Goal: Task Accomplishment & Management: Manage account settings

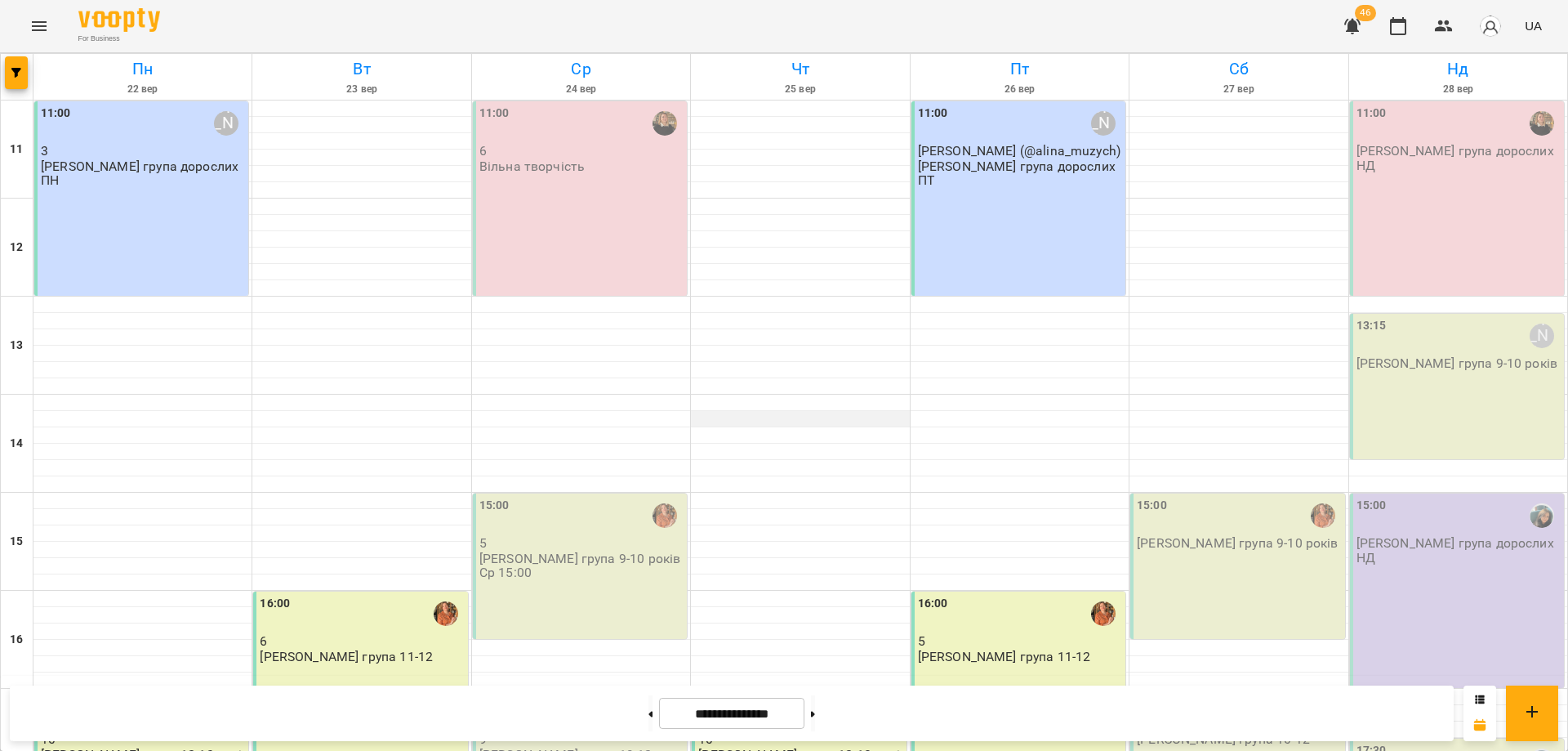
scroll to position [224, 0]
click at [991, 592] on div "16:00 5 [PERSON_NAME] група 11-12" at bounding box center [1018, 689] width 214 height 195
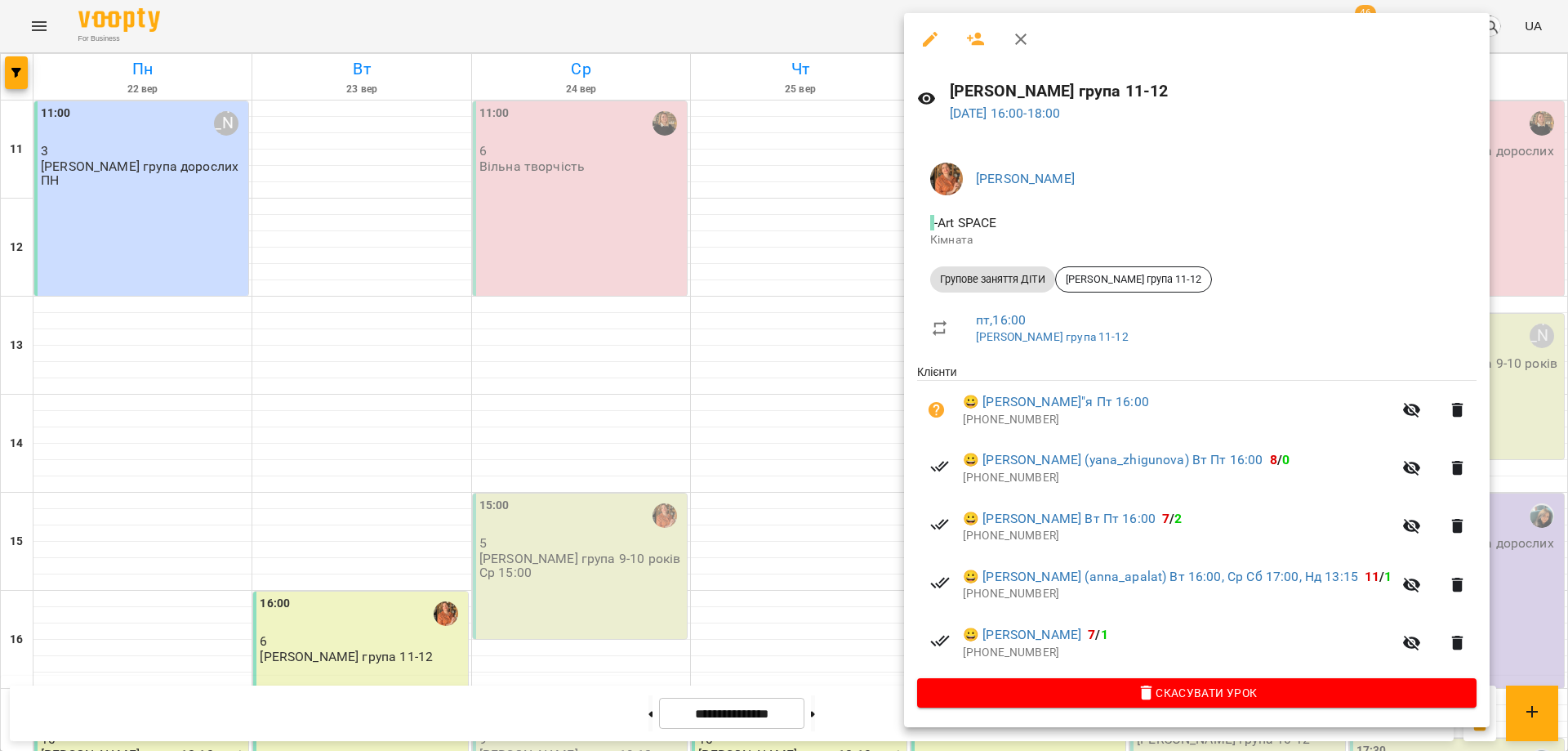
drag, startPoint x: 701, startPoint y: 570, endPoint x: 623, endPoint y: 554, distance: 79.6
click at [628, 556] on div at bounding box center [784, 376] width 1568 height 751
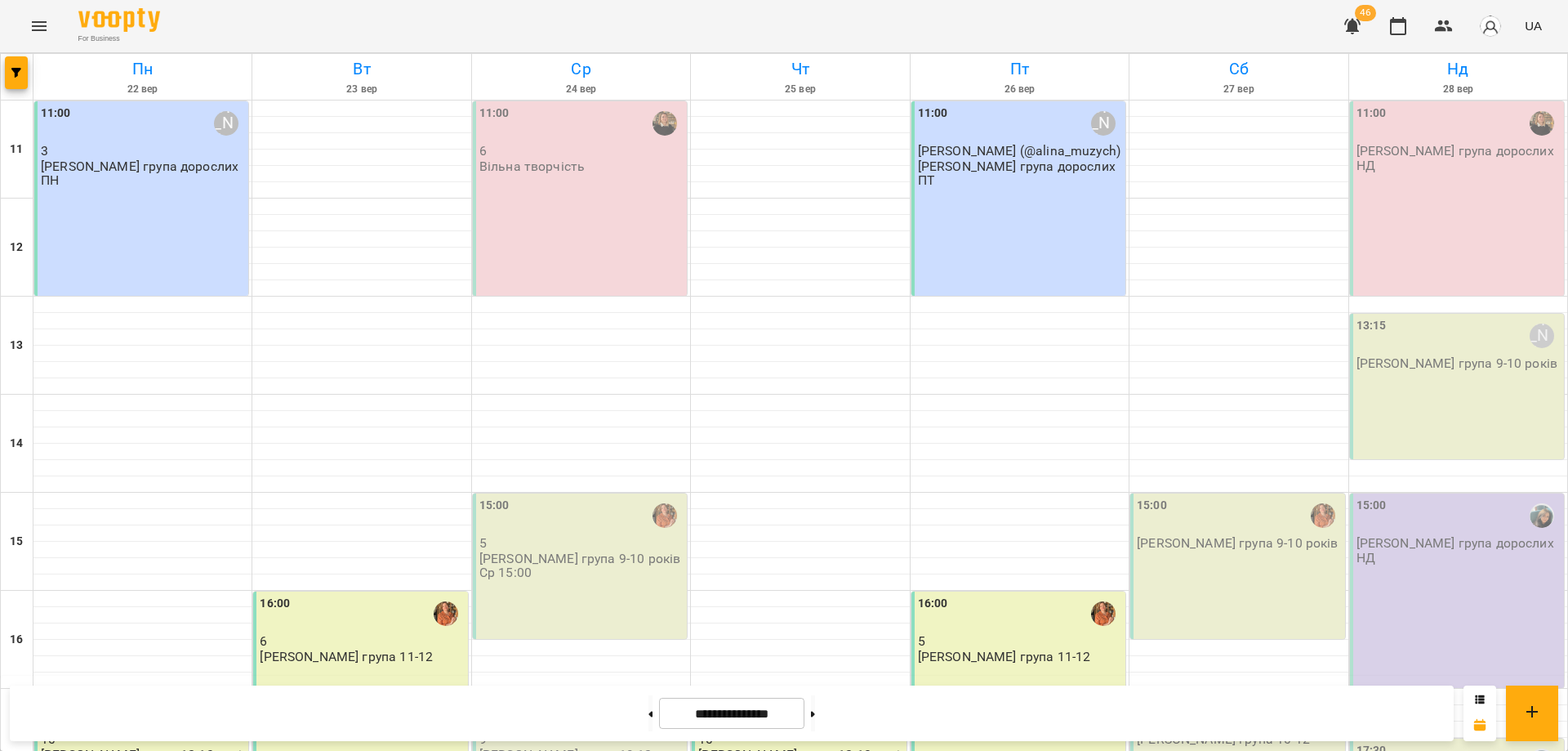
click at [328, 592] on div "16:00 6 [PERSON_NAME] група 11-12" at bounding box center [359, 689] width 214 height 195
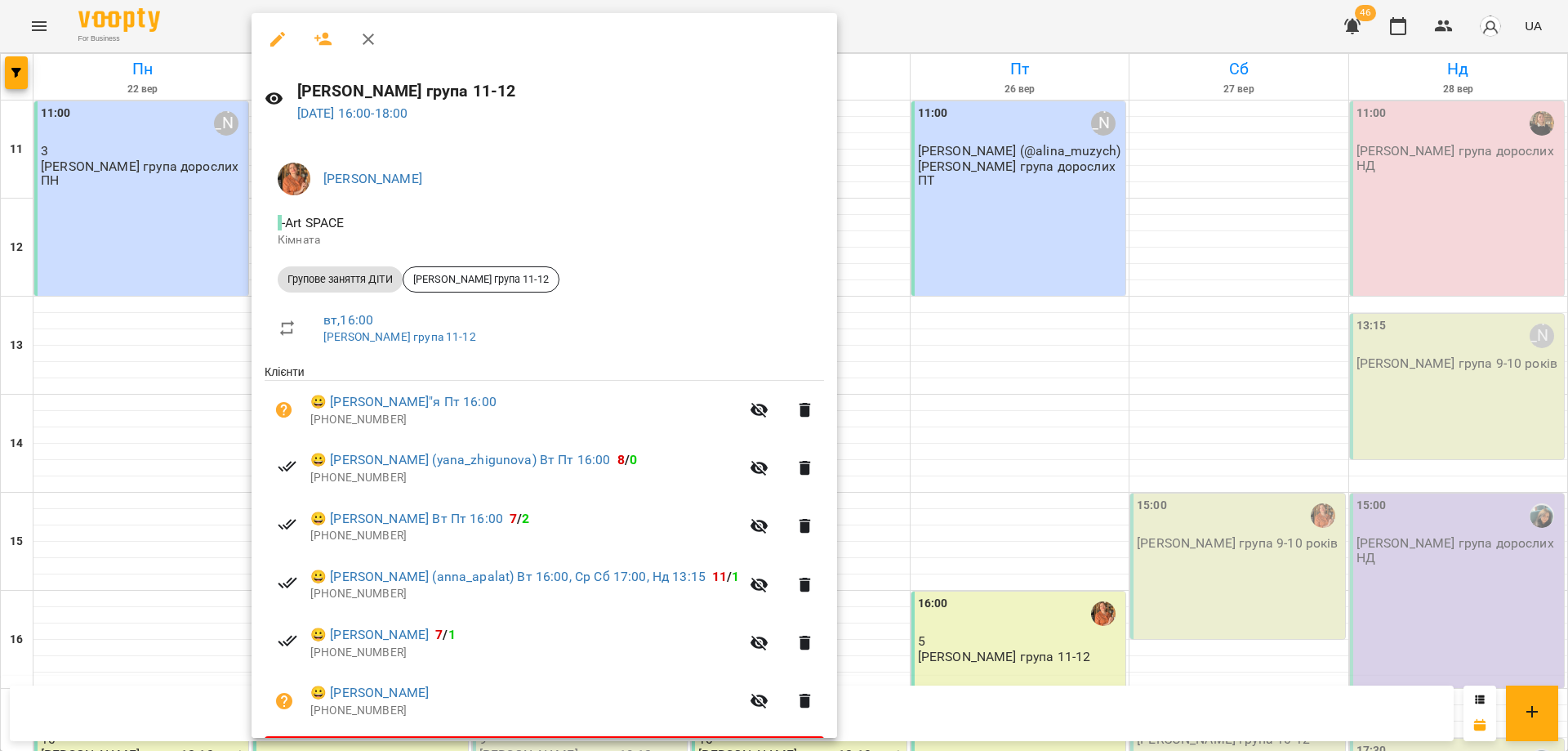
scroll to position [50, 0]
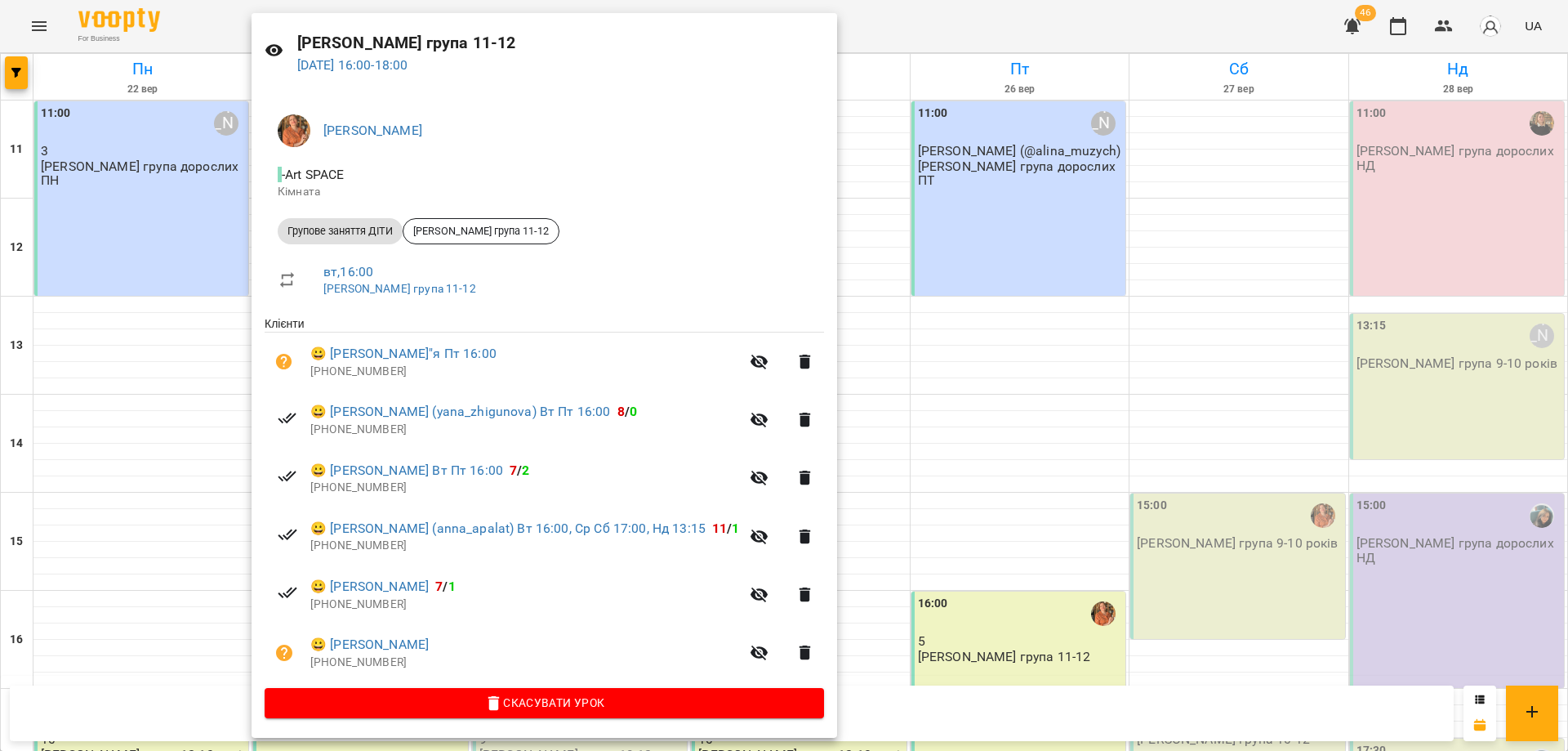
click at [751, 648] on icon "button" at bounding box center [759, 653] width 18 height 16
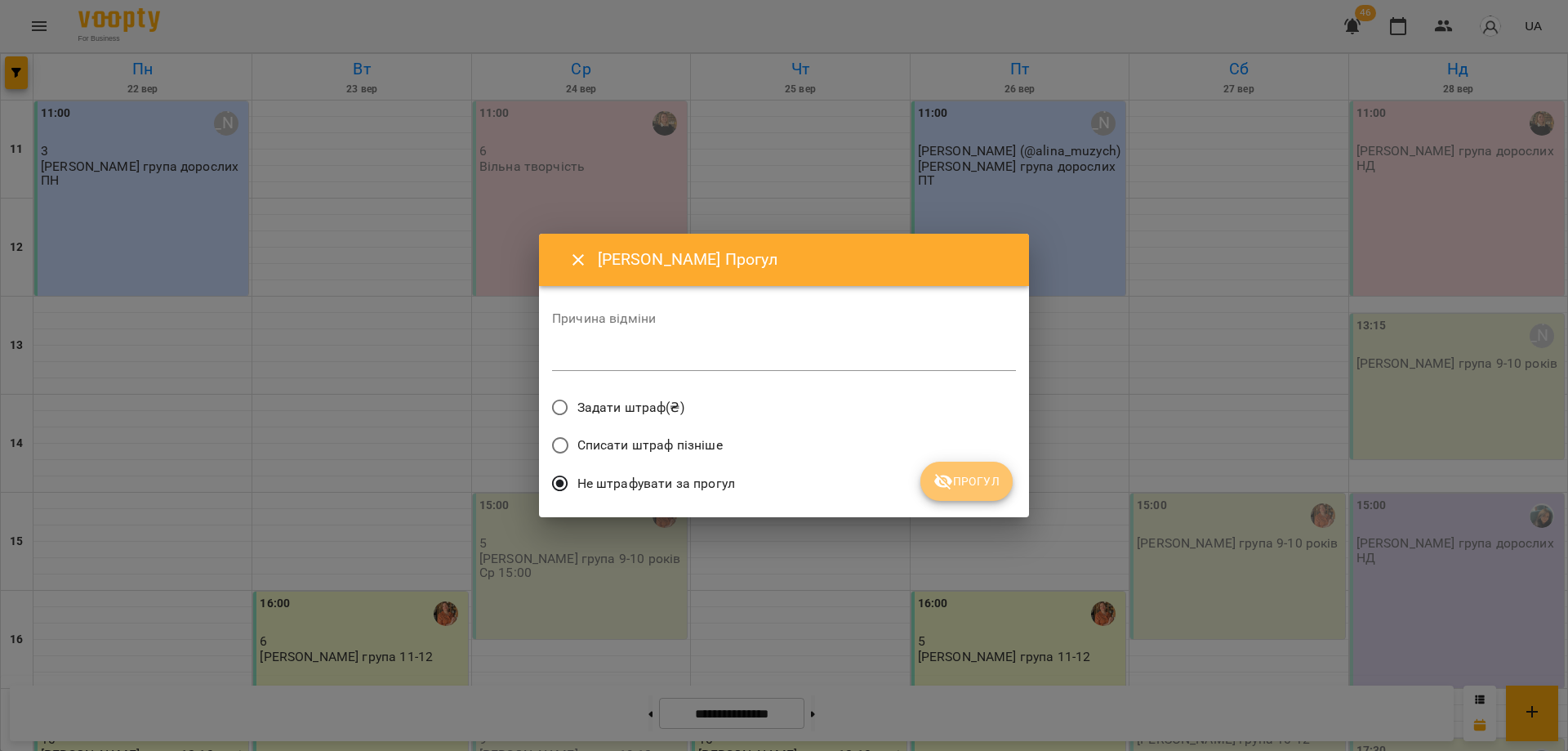
click at [947, 490] on icon "submit" at bounding box center [943, 480] width 20 height 20
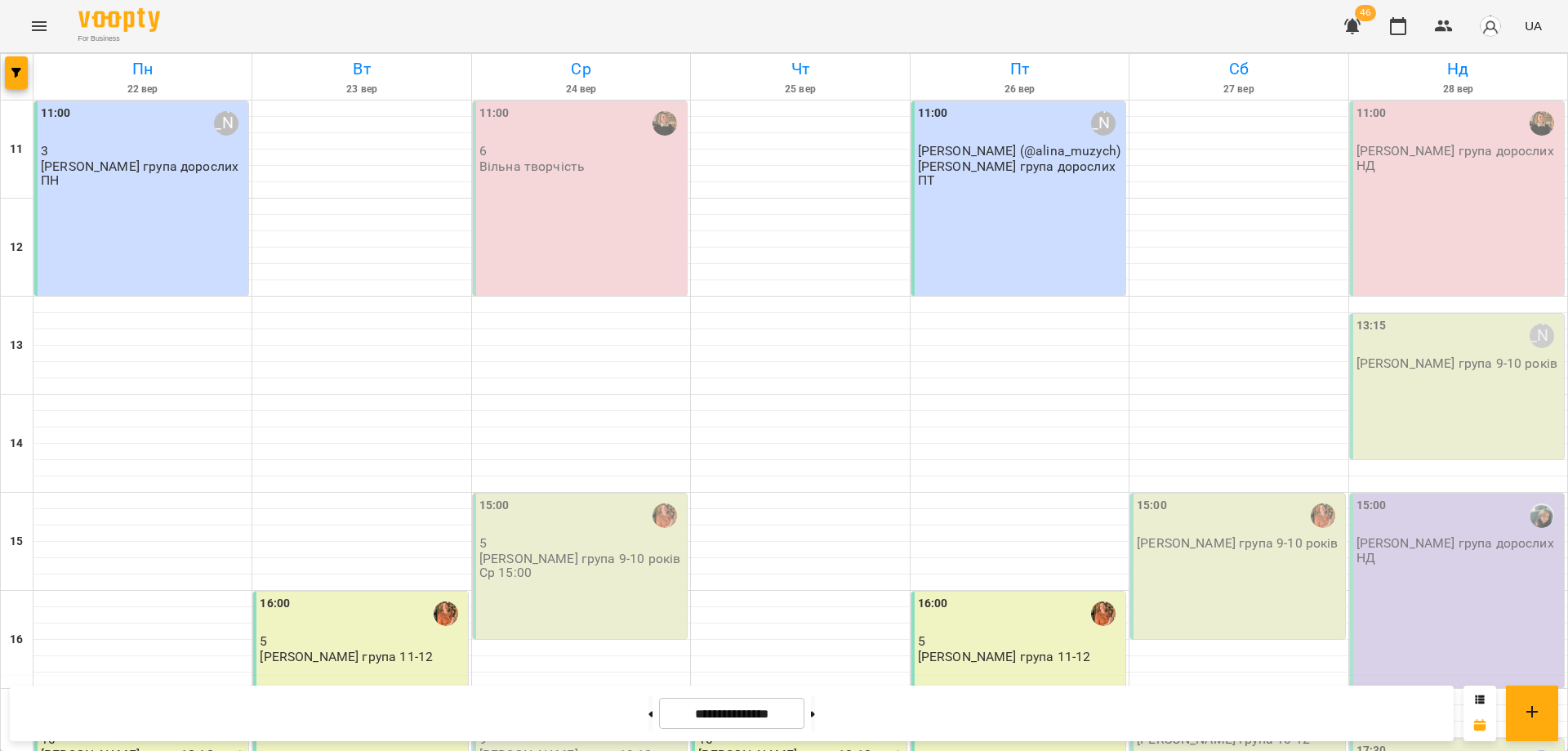
click at [989, 592] on div "16:00 5 [PERSON_NAME] група 11-12" at bounding box center [1018, 689] width 214 height 195
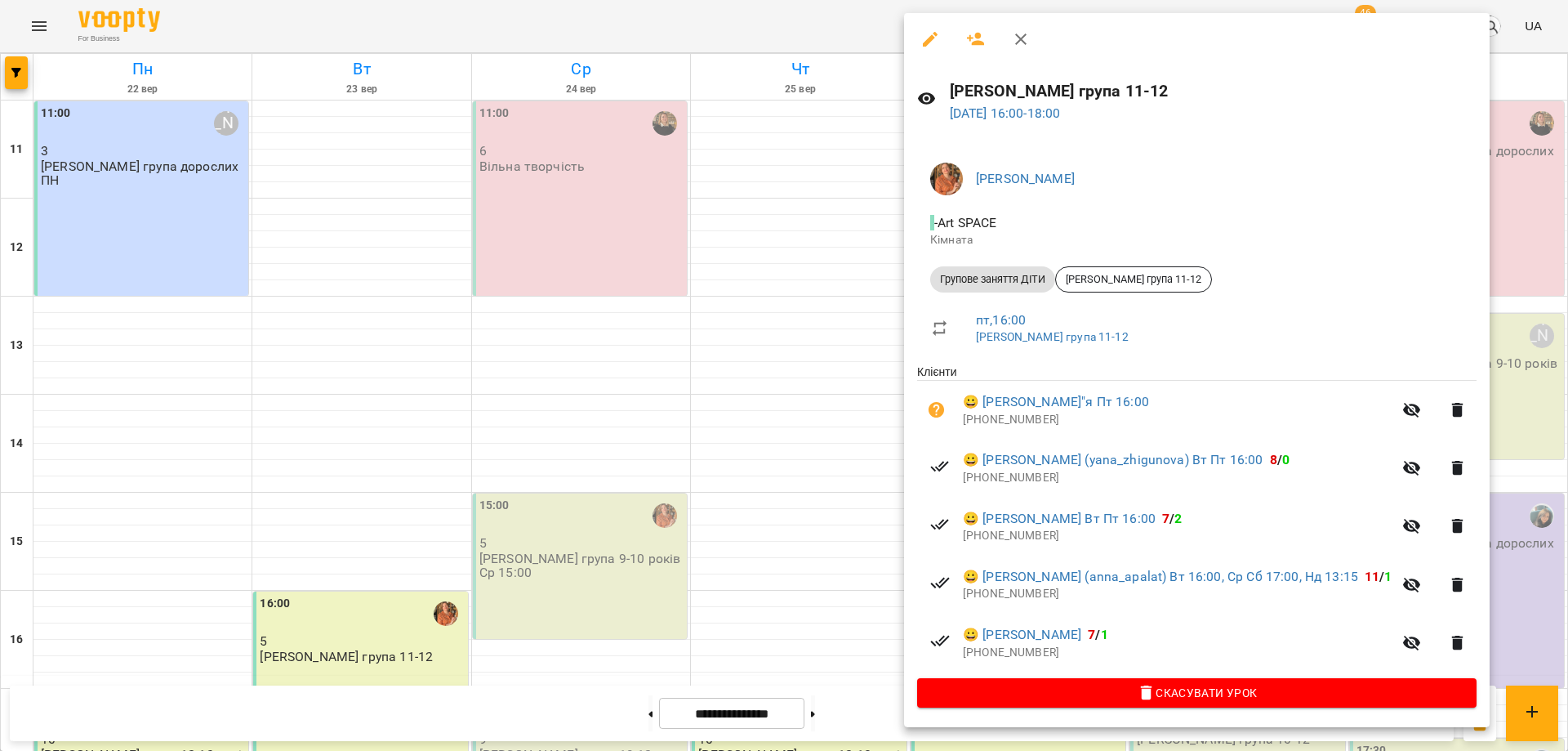
click at [1063, 104] on p "[DATE] 16:00 - 18:00" at bounding box center [1214, 113] width 528 height 20
click at [1061, 114] on link "[DATE] 16:00 - 18:00" at bounding box center [1005, 113] width 111 height 16
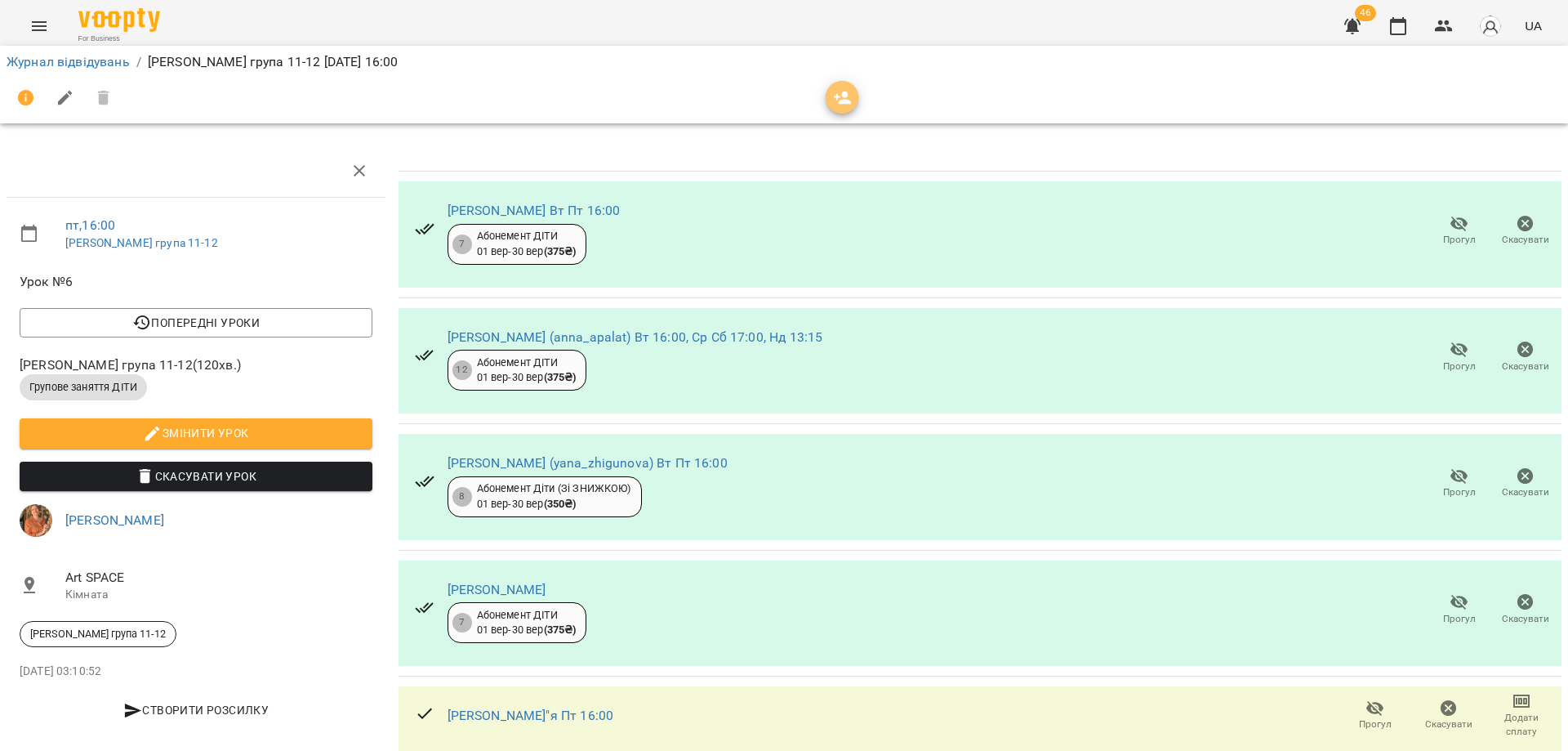
click at [843, 99] on icon "button" at bounding box center [843, 97] width 20 height 20
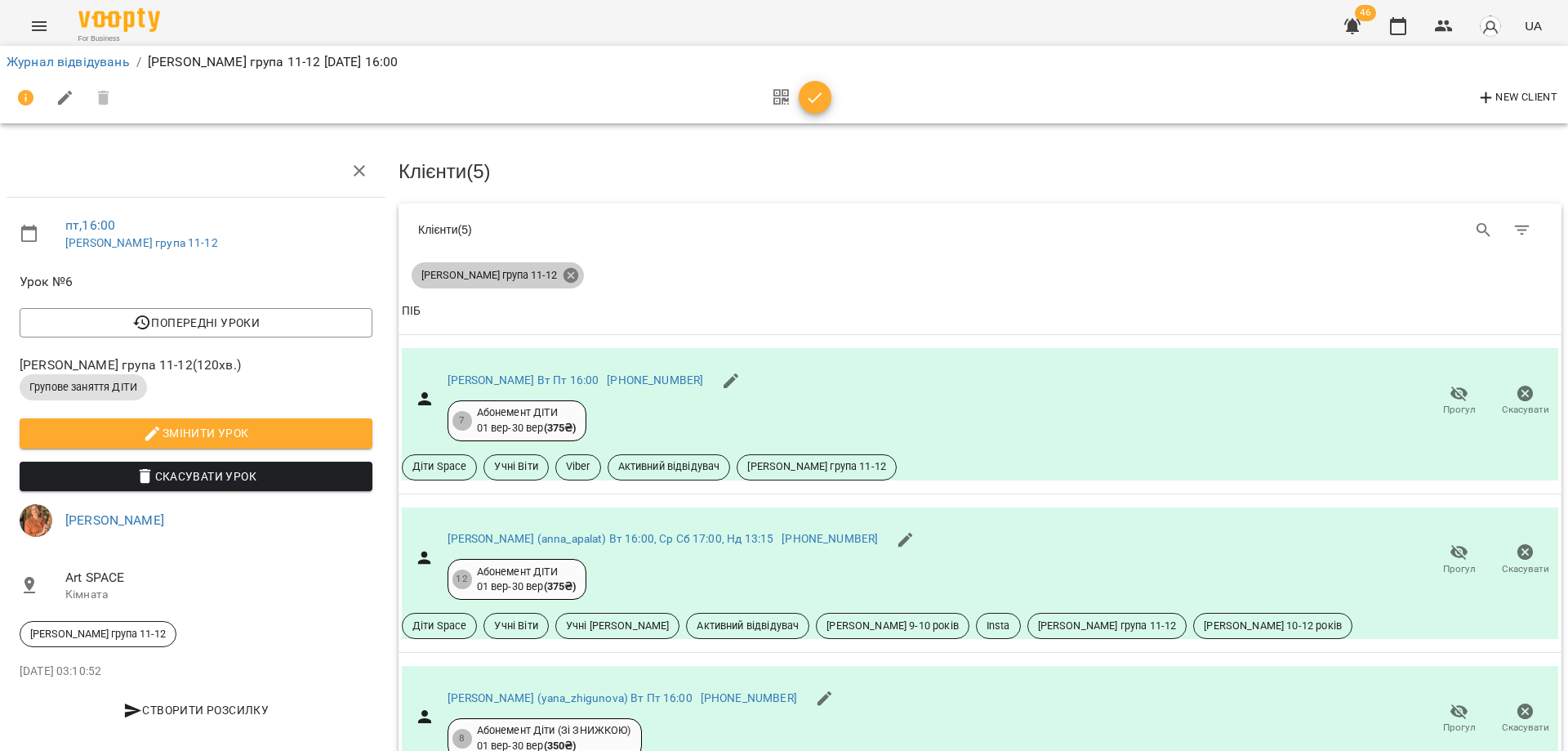
click at [564, 279] on icon at bounding box center [571, 275] width 15 height 15
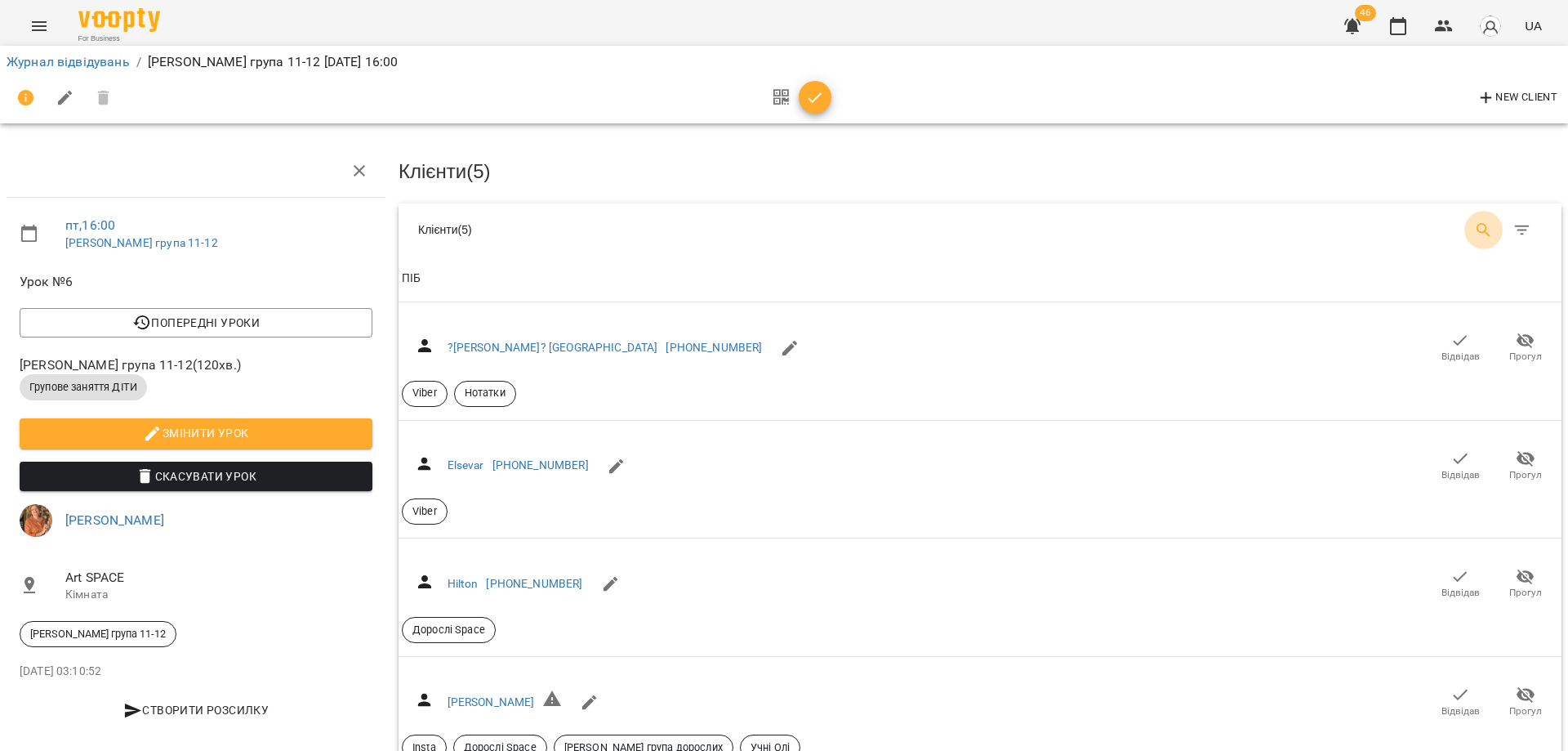
click at [1476, 223] on icon "Search" at bounding box center [1483, 229] width 14 height 14
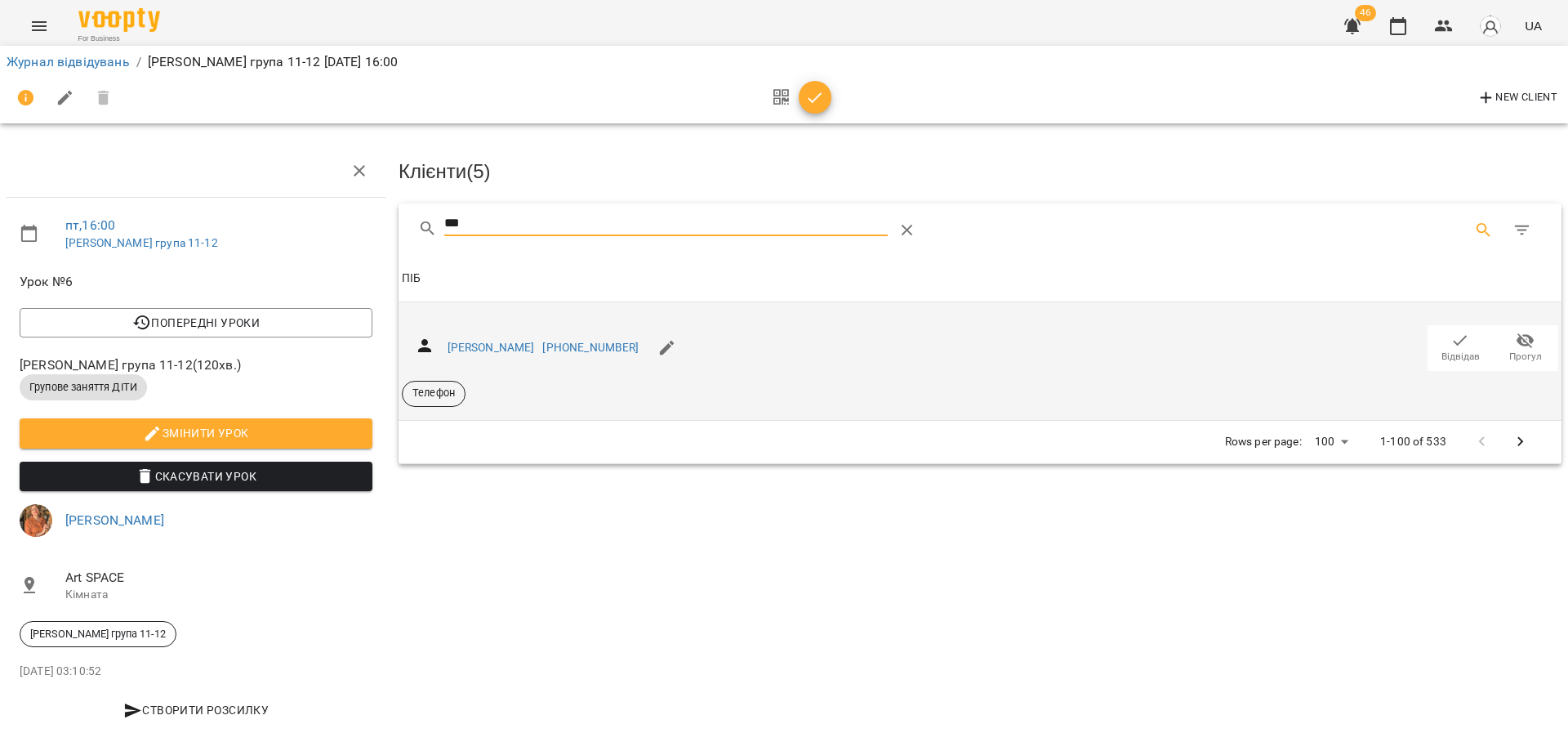
type input "***"
click at [1462, 350] on span "Відвідав" at bounding box center [1460, 356] width 38 height 14
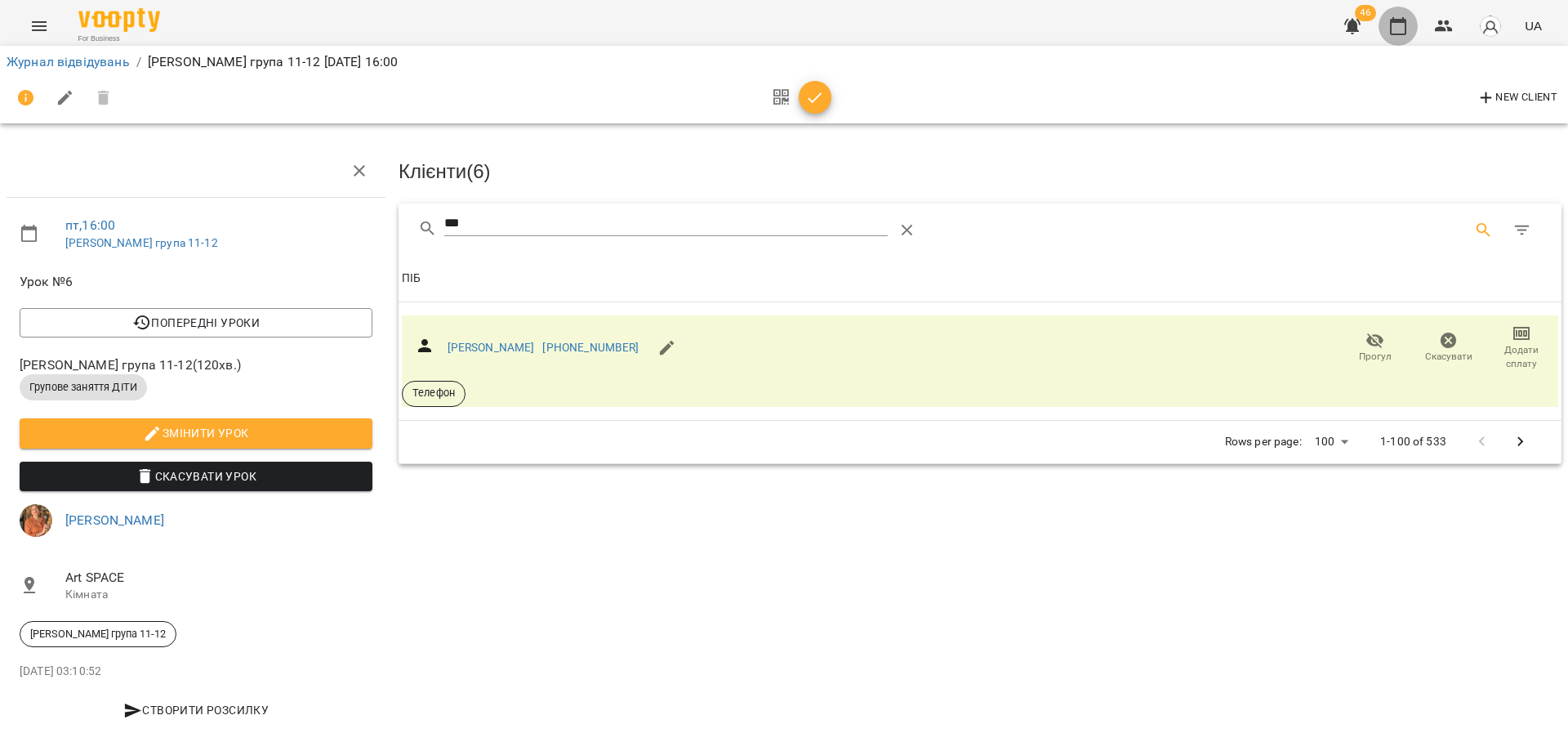
click at [1402, 18] on icon "button" at bounding box center [1398, 25] width 20 height 20
